Goal: Find specific page/section: Find specific page/section

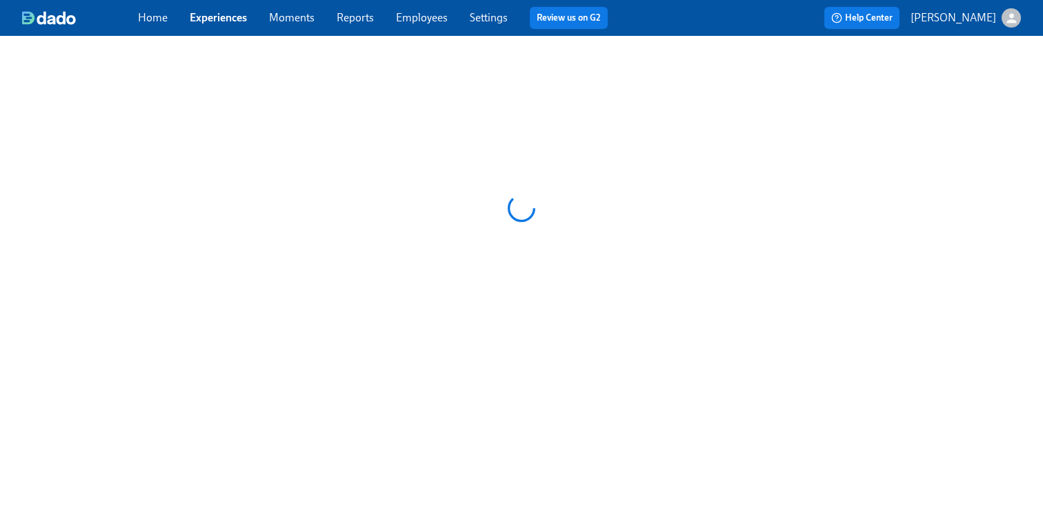
click at [436, 12] on link "Employees" at bounding box center [422, 17] width 52 height 13
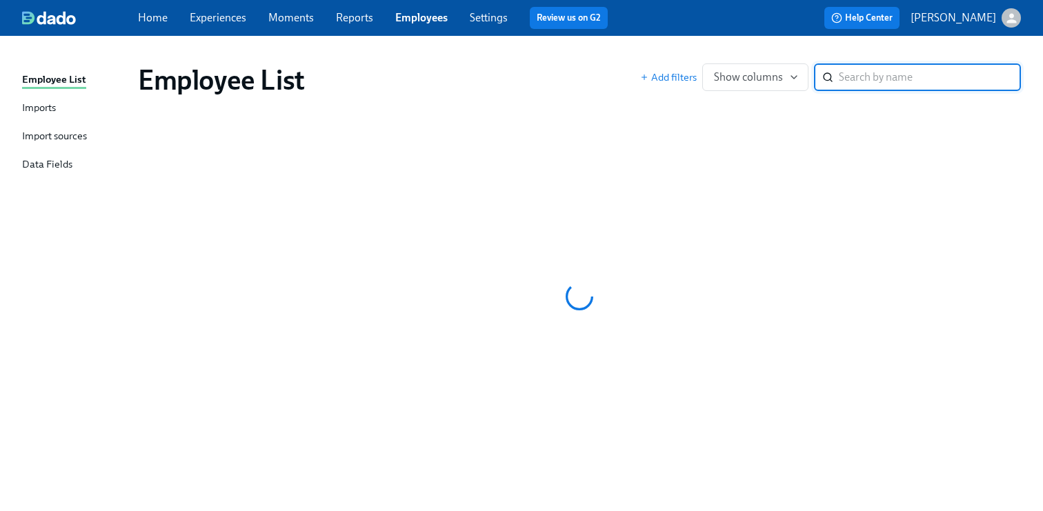
click at [887, 78] on input "search" at bounding box center [930, 77] width 182 height 28
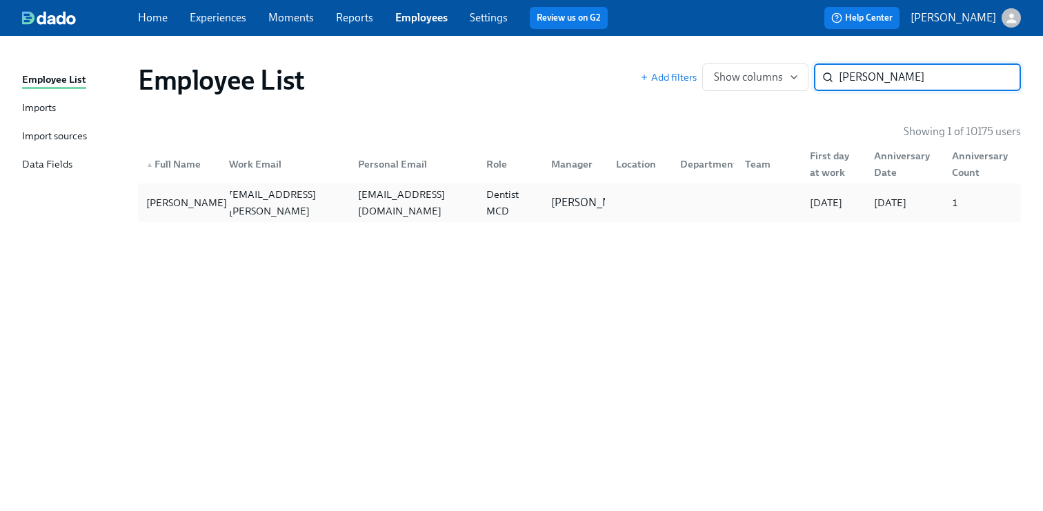
type input "[PERSON_NAME]"
click at [166, 208] on div "[PERSON_NAME]" at bounding box center [187, 203] width 92 height 17
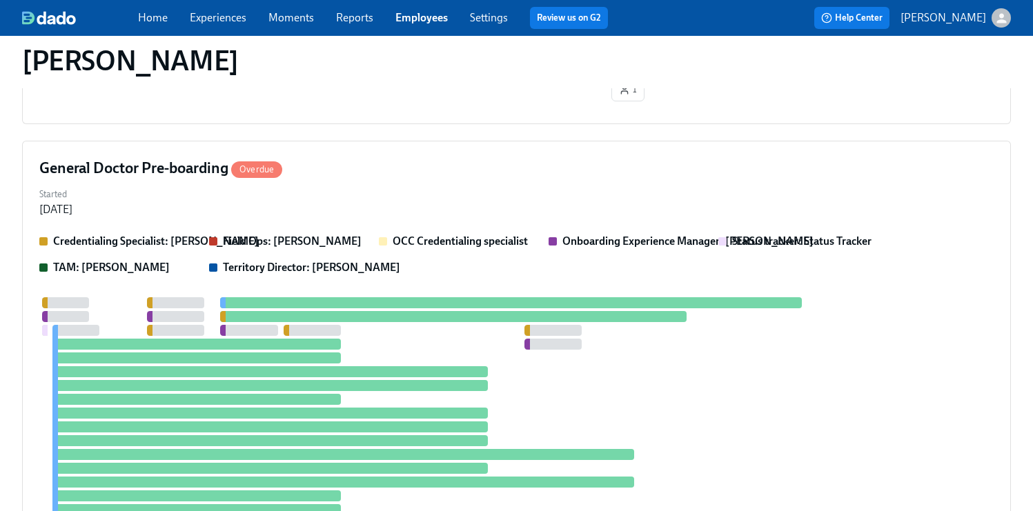
scroll to position [593, 0]
